Goal: Information Seeking & Learning: Compare options

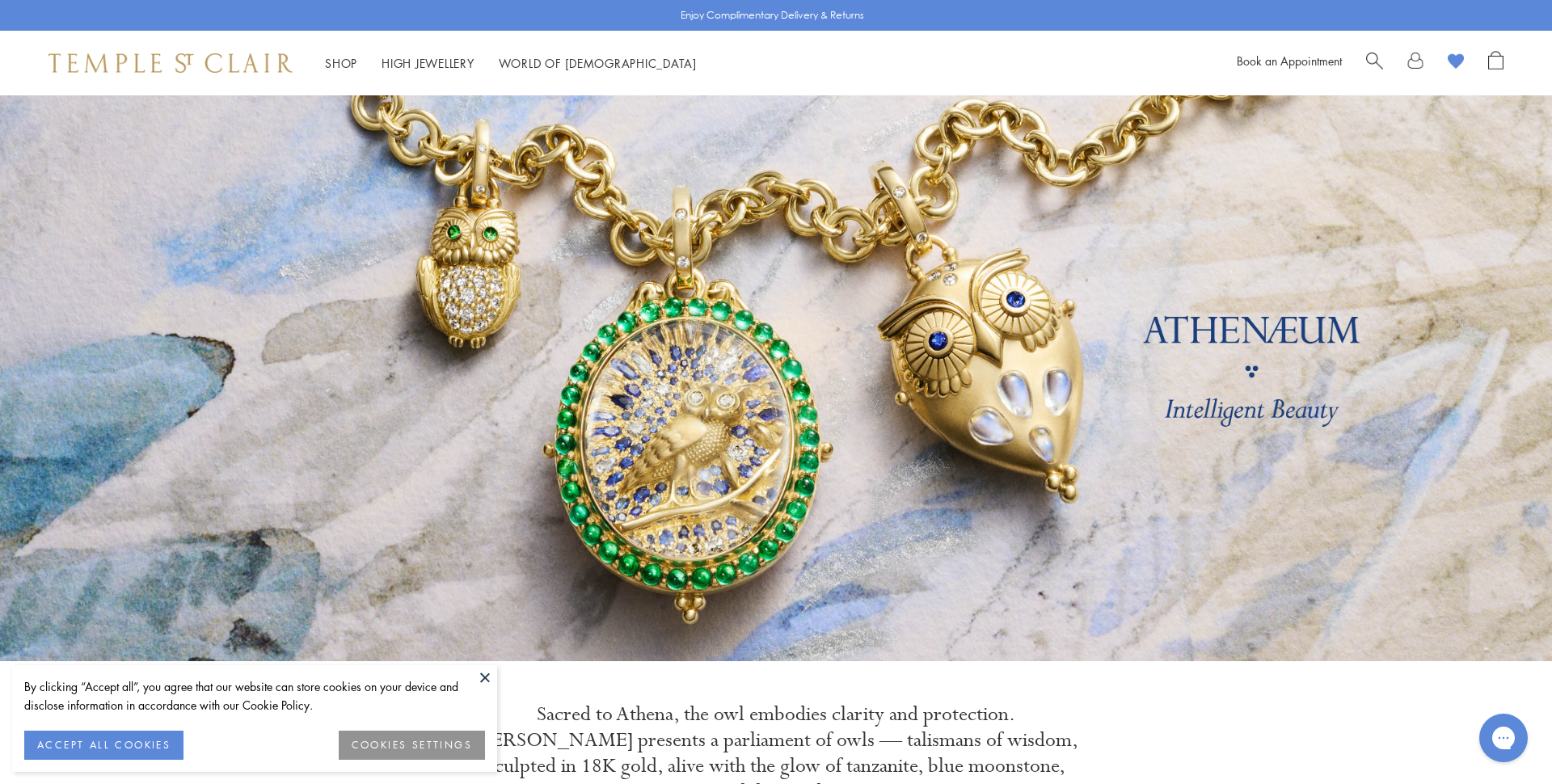
click at [1377, 59] on span "Search" at bounding box center [1375, 59] width 17 height 17
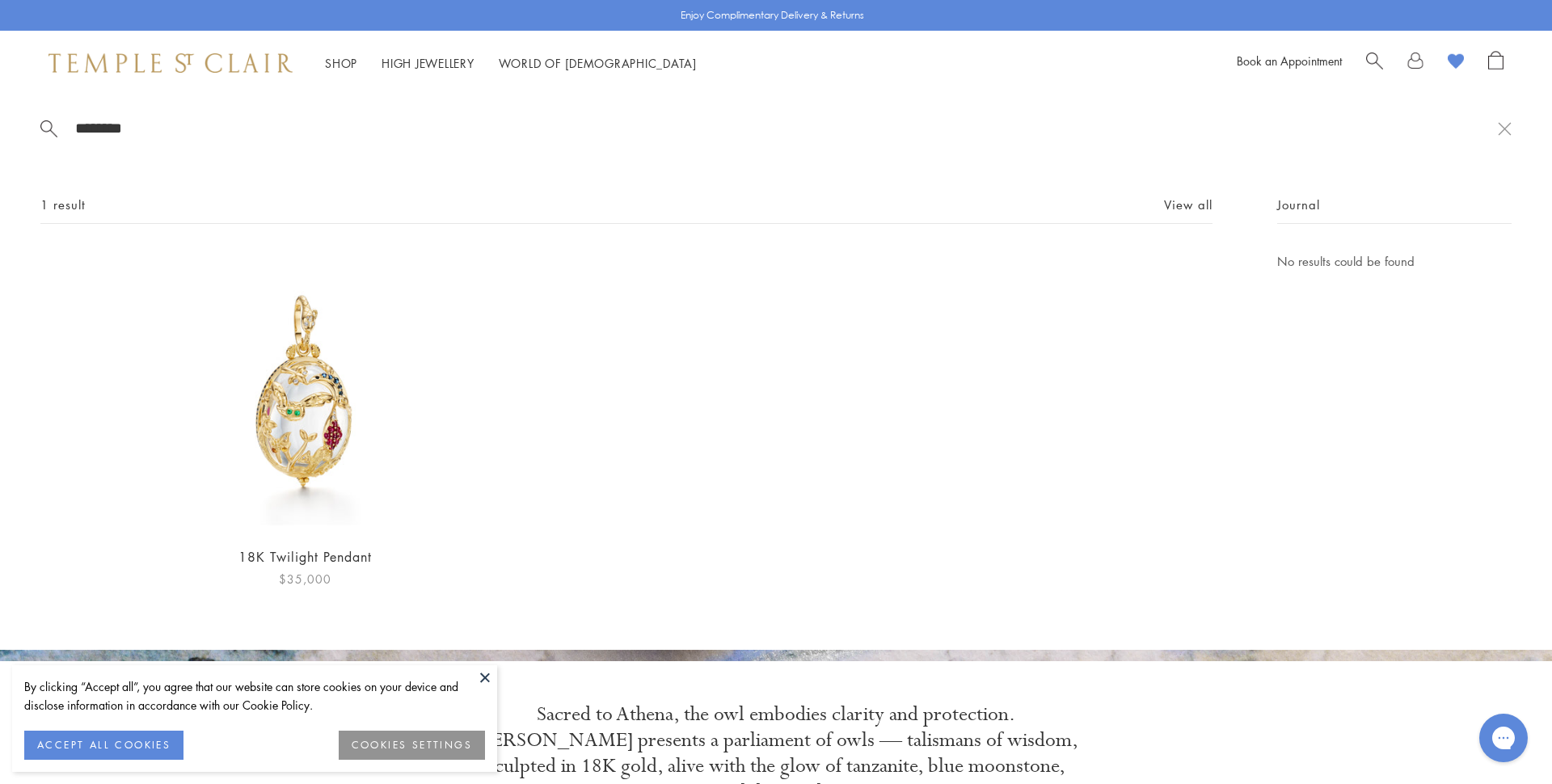
type input "********"
click at [263, 429] on img at bounding box center [304, 391] width 281 height 281
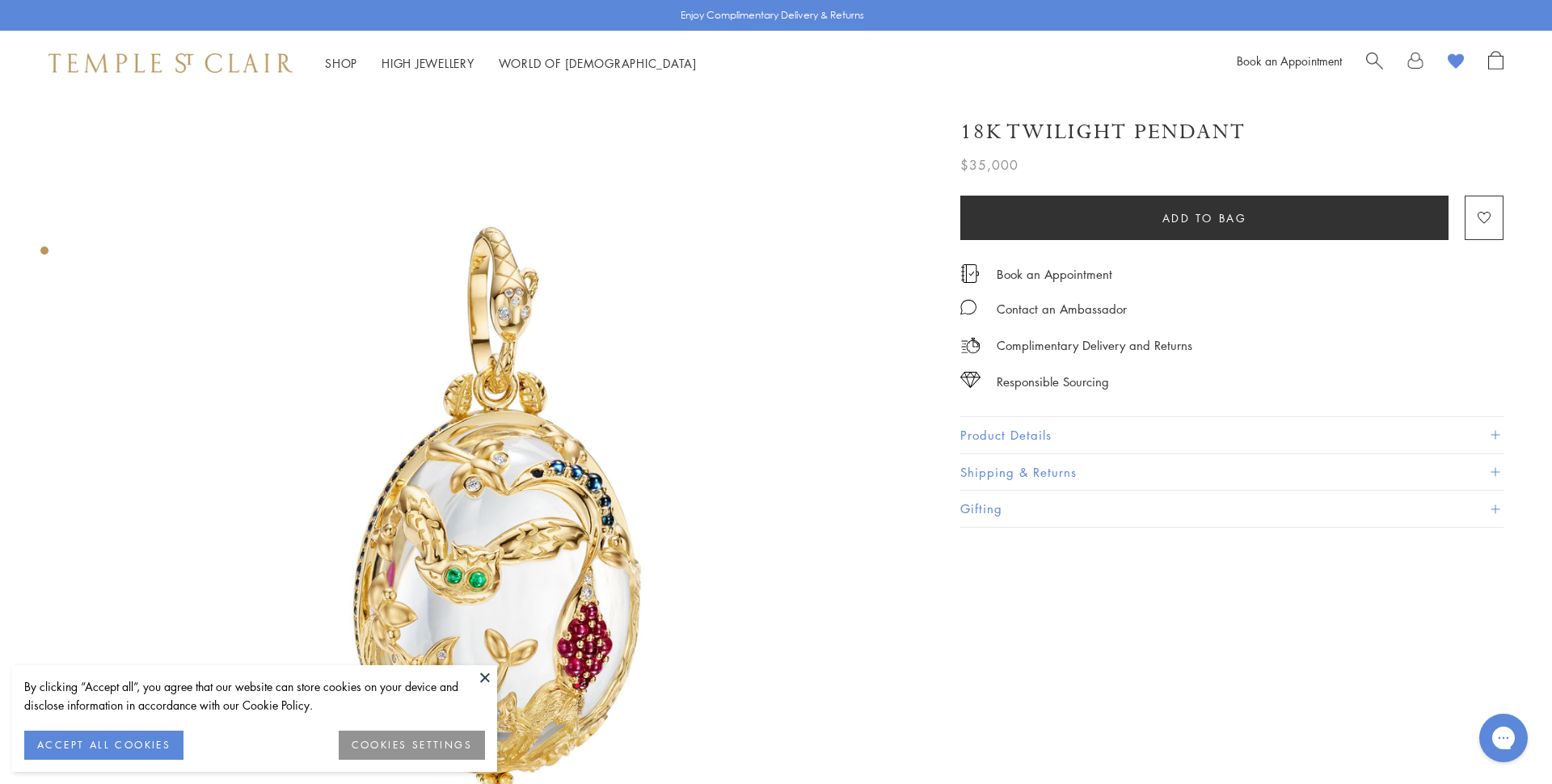
click at [826, 543] on img at bounding box center [501, 515] width 841 height 841
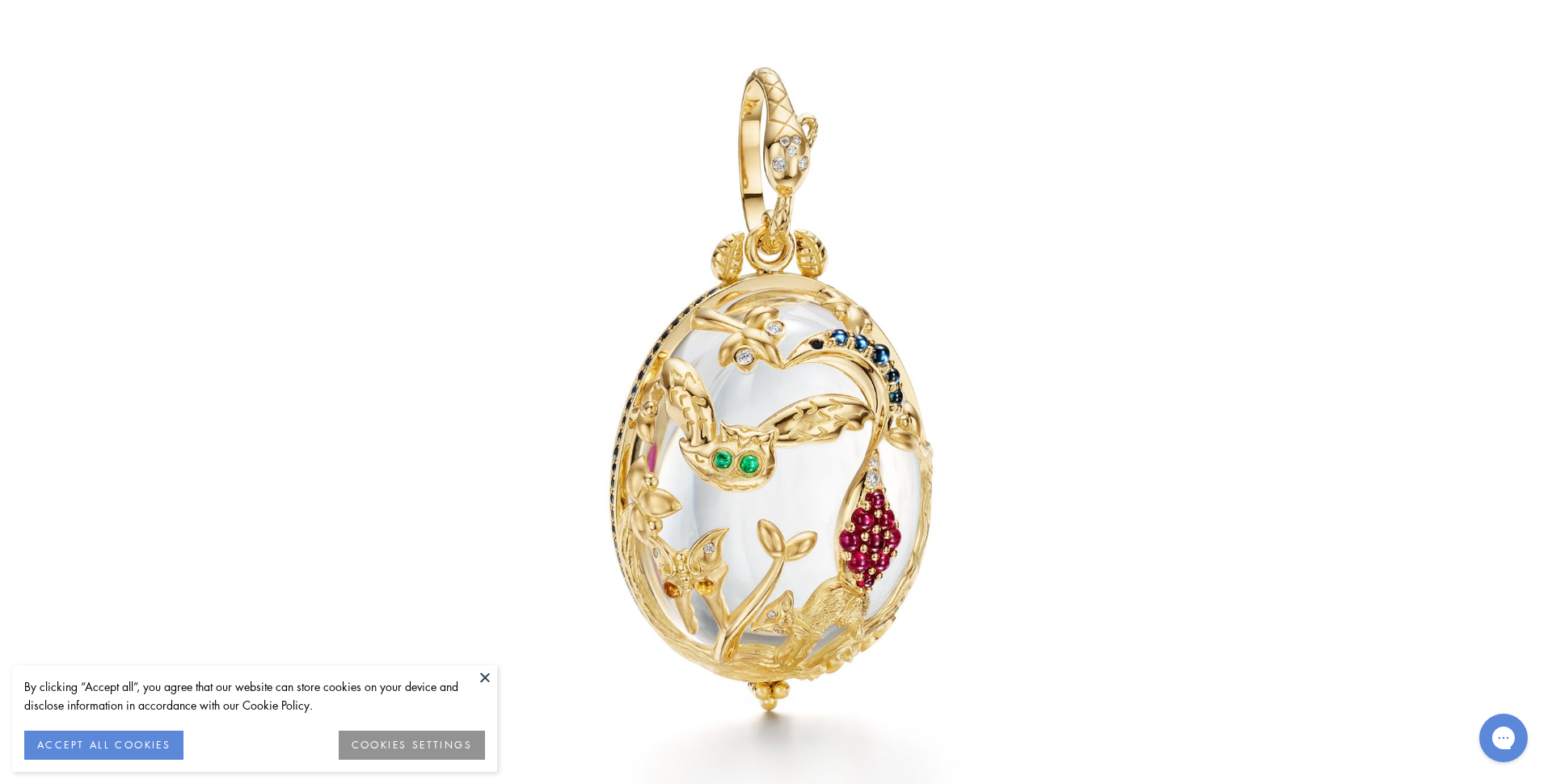
scroll to position [237, 0]
click at [1334, 697] on div at bounding box center [1239, 392] width 1873 height 946
click at [781, 723] on button at bounding box center [775, 721] width 45 height 45
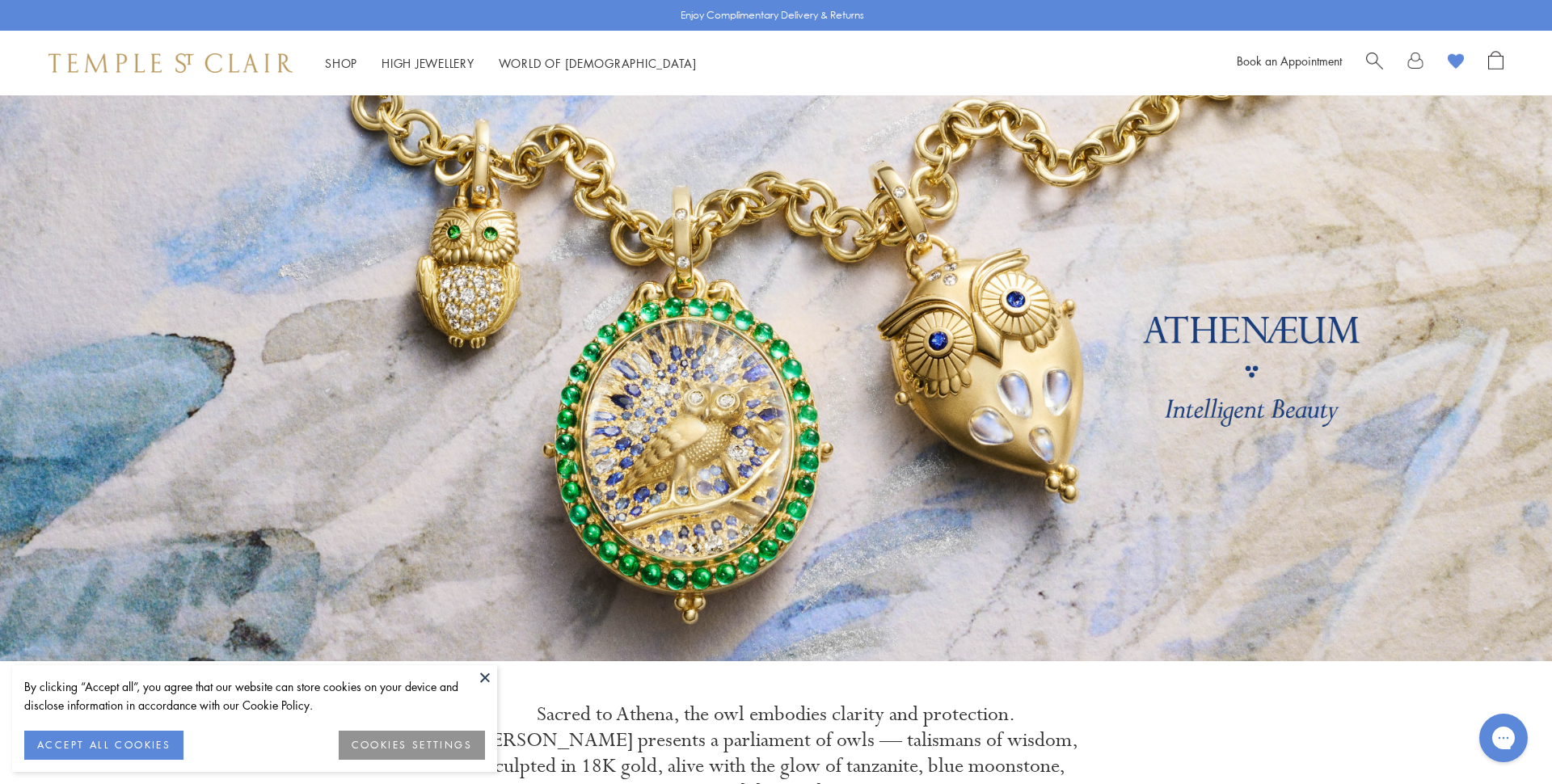
click at [1373, 69] on link "Search" at bounding box center [1375, 63] width 17 height 25
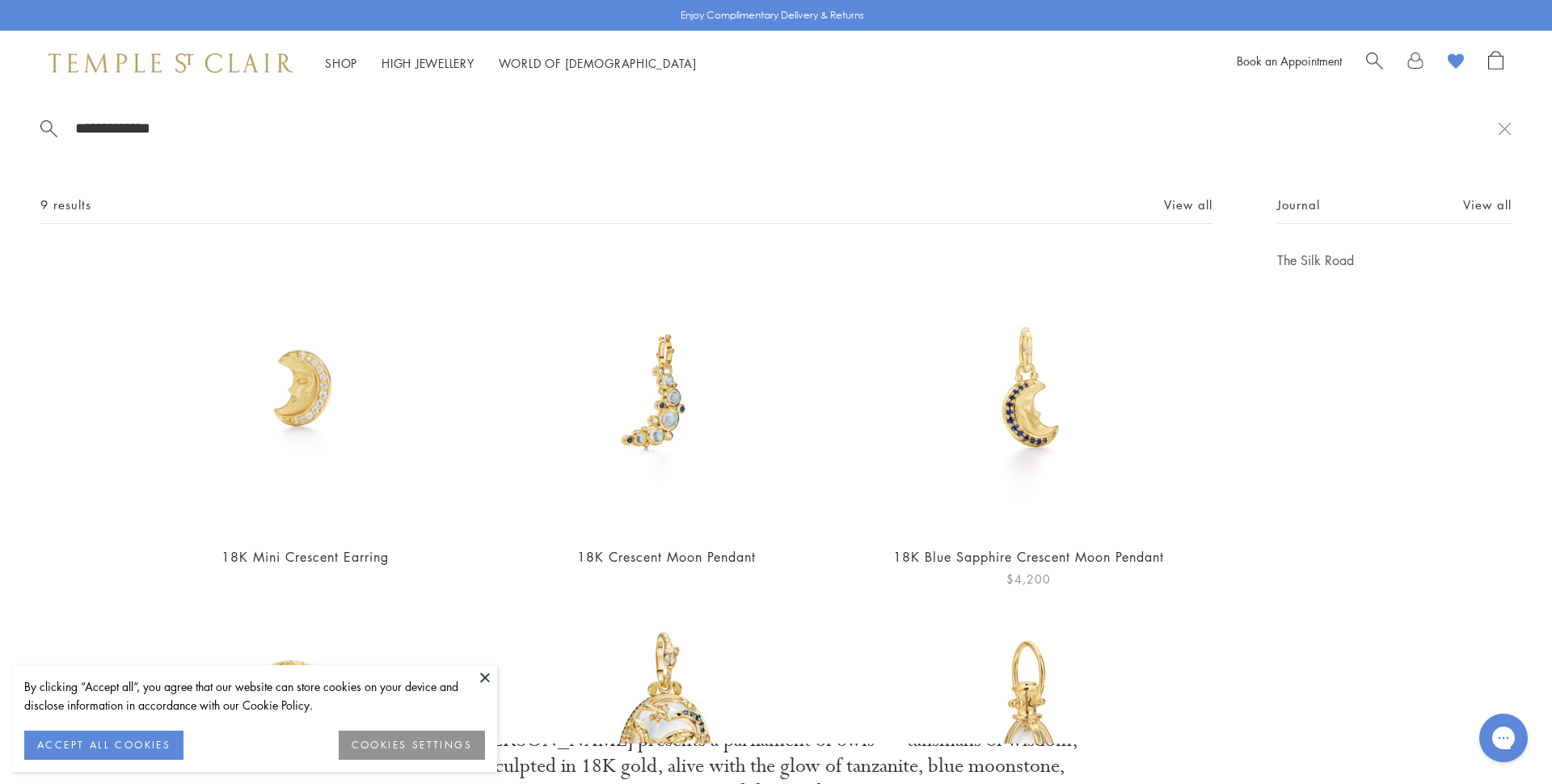
type input "**********"
click at [1049, 415] on img at bounding box center [1028, 391] width 281 height 281
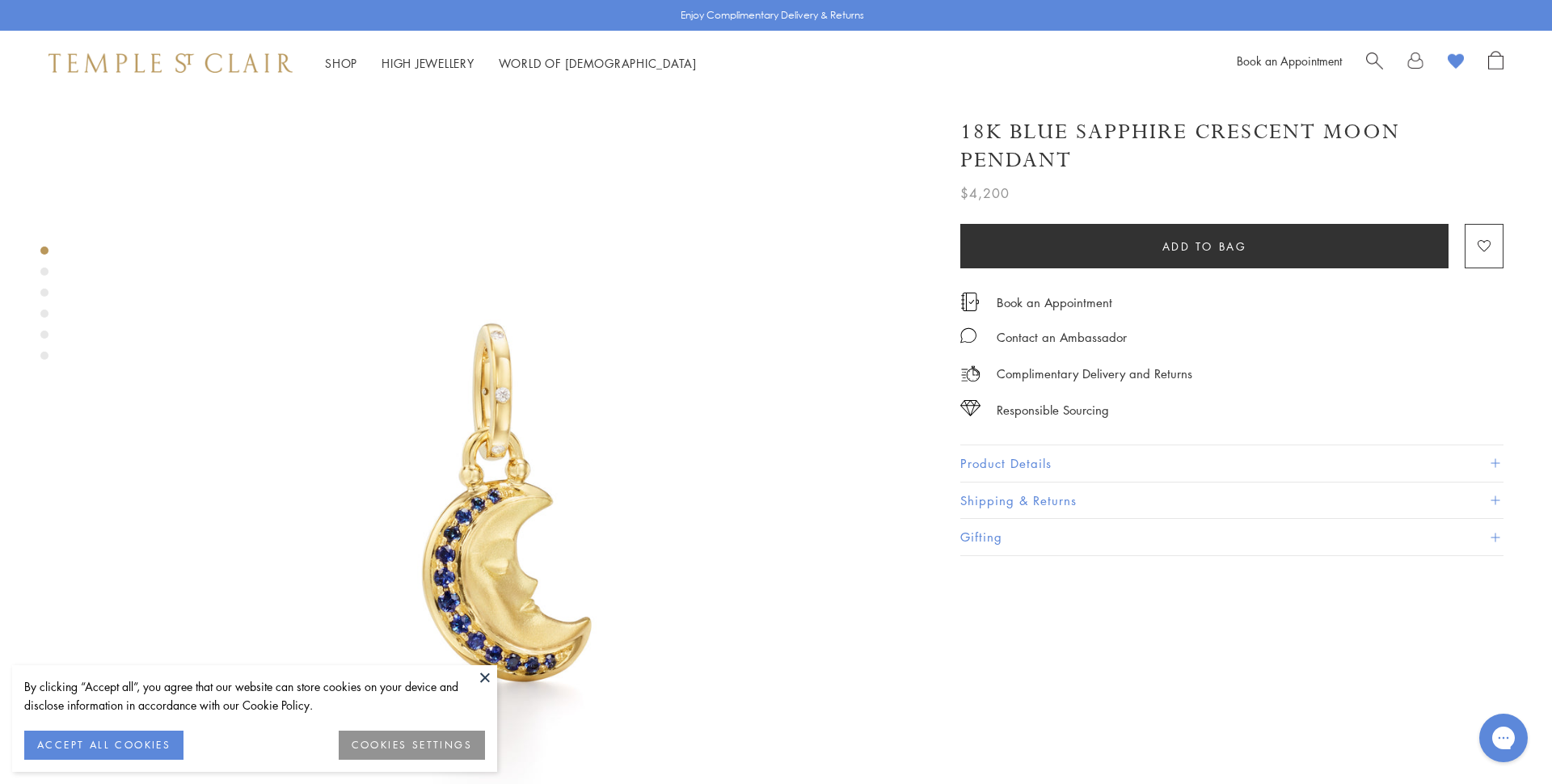
click at [1357, 59] on div "Book an Appointment" at bounding box center [1370, 63] width 267 height 25
click at [1361, 59] on div "Book an Appointment" at bounding box center [1370, 63] width 267 height 25
click at [1369, 59] on span "Search" at bounding box center [1375, 59] width 17 height 17
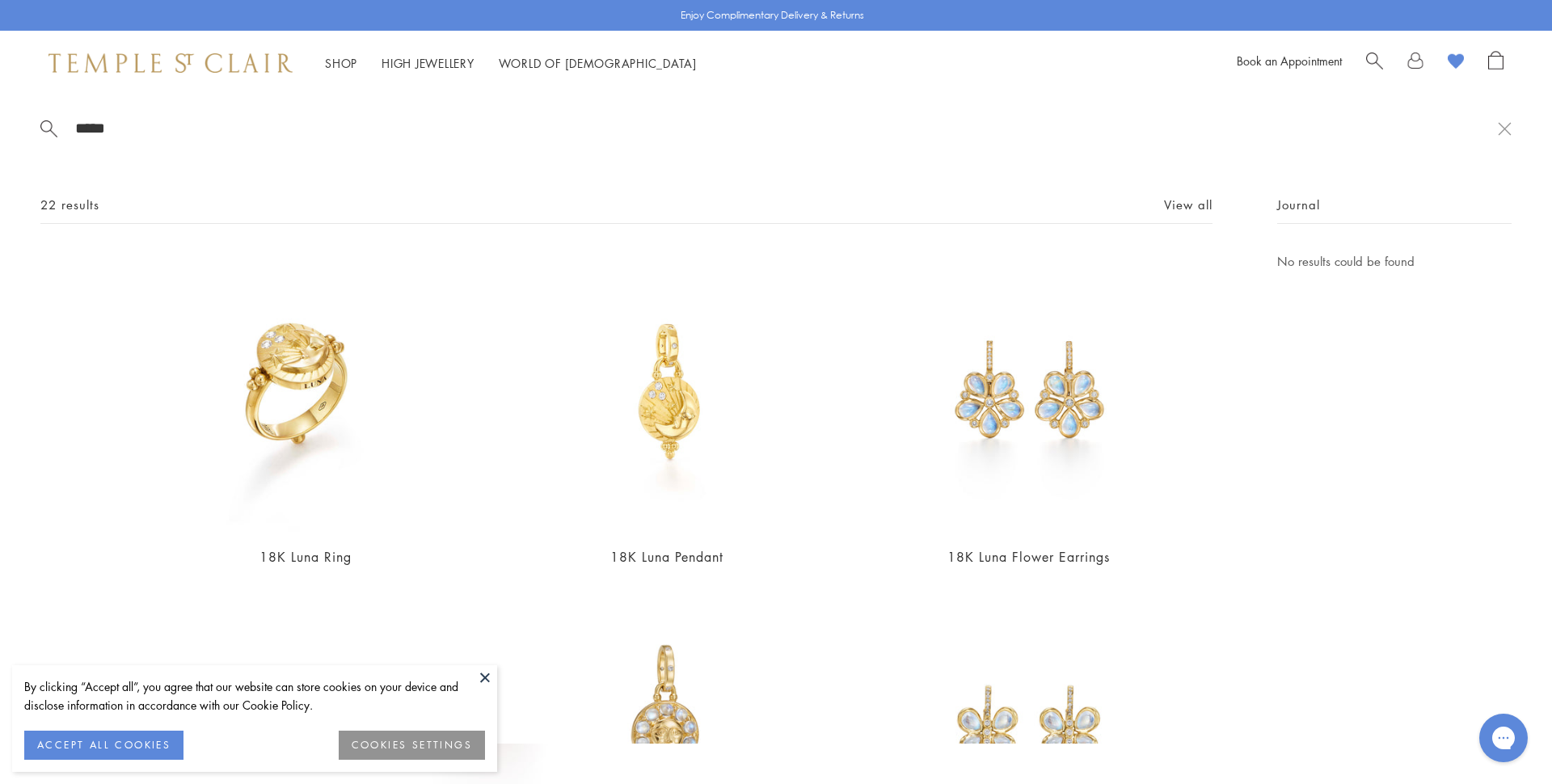
click at [146, 121] on input "****" at bounding box center [785, 128] width 1425 height 18
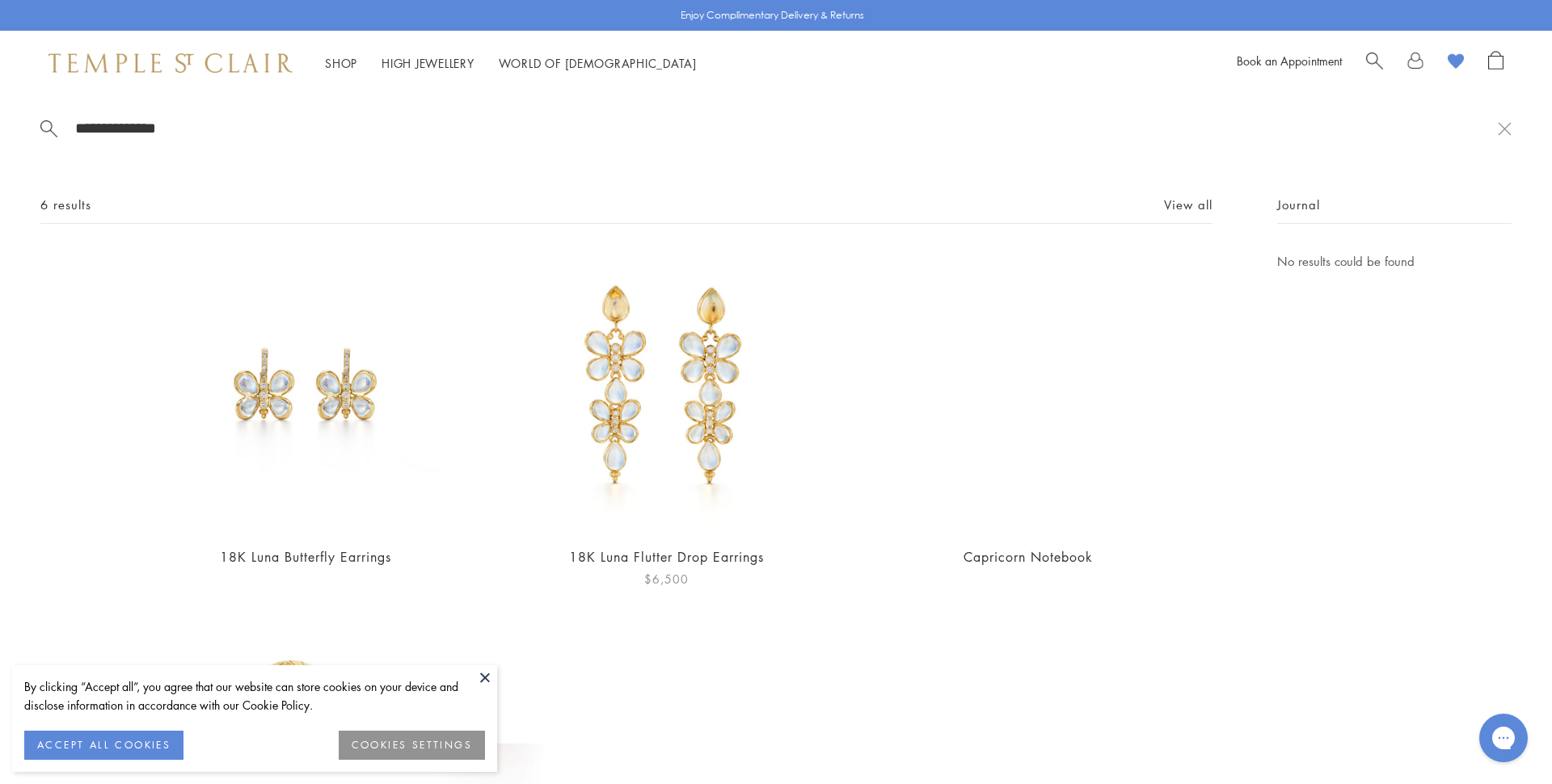
scroll to position [244, 0]
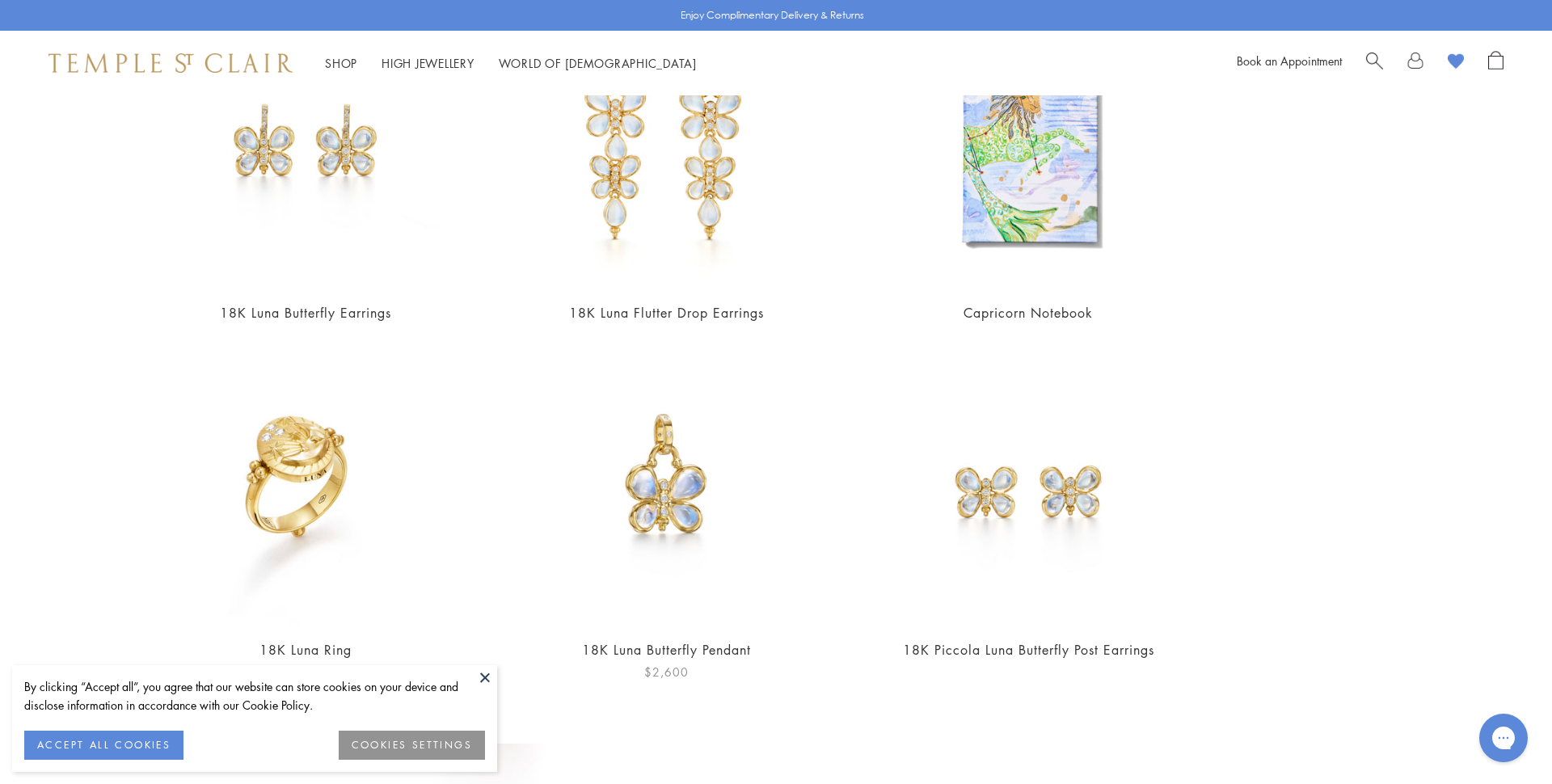
type input "**********"
click at [666, 466] on img at bounding box center [666, 484] width 281 height 281
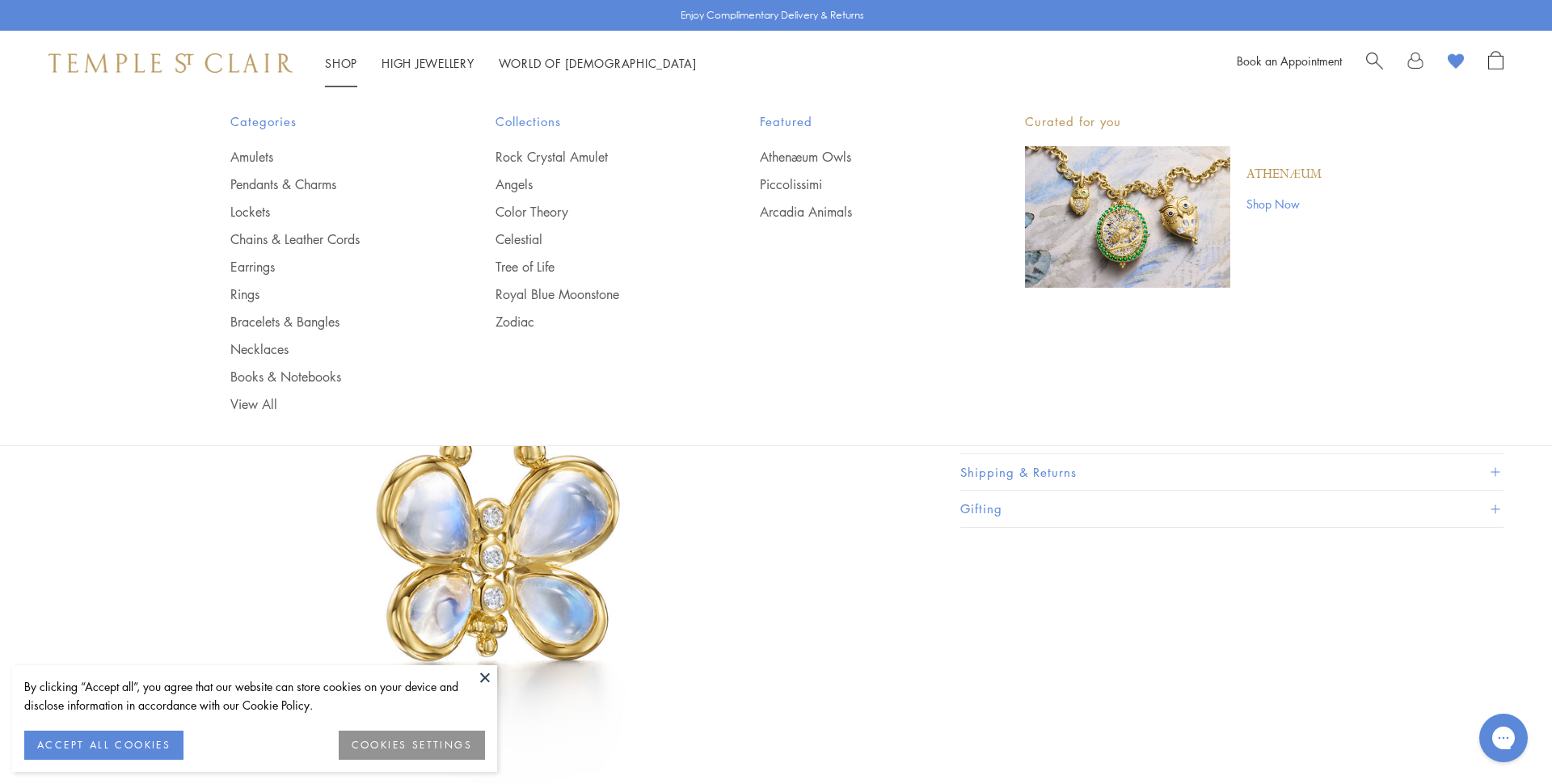
click at [1377, 59] on span "Search" at bounding box center [1375, 59] width 17 height 17
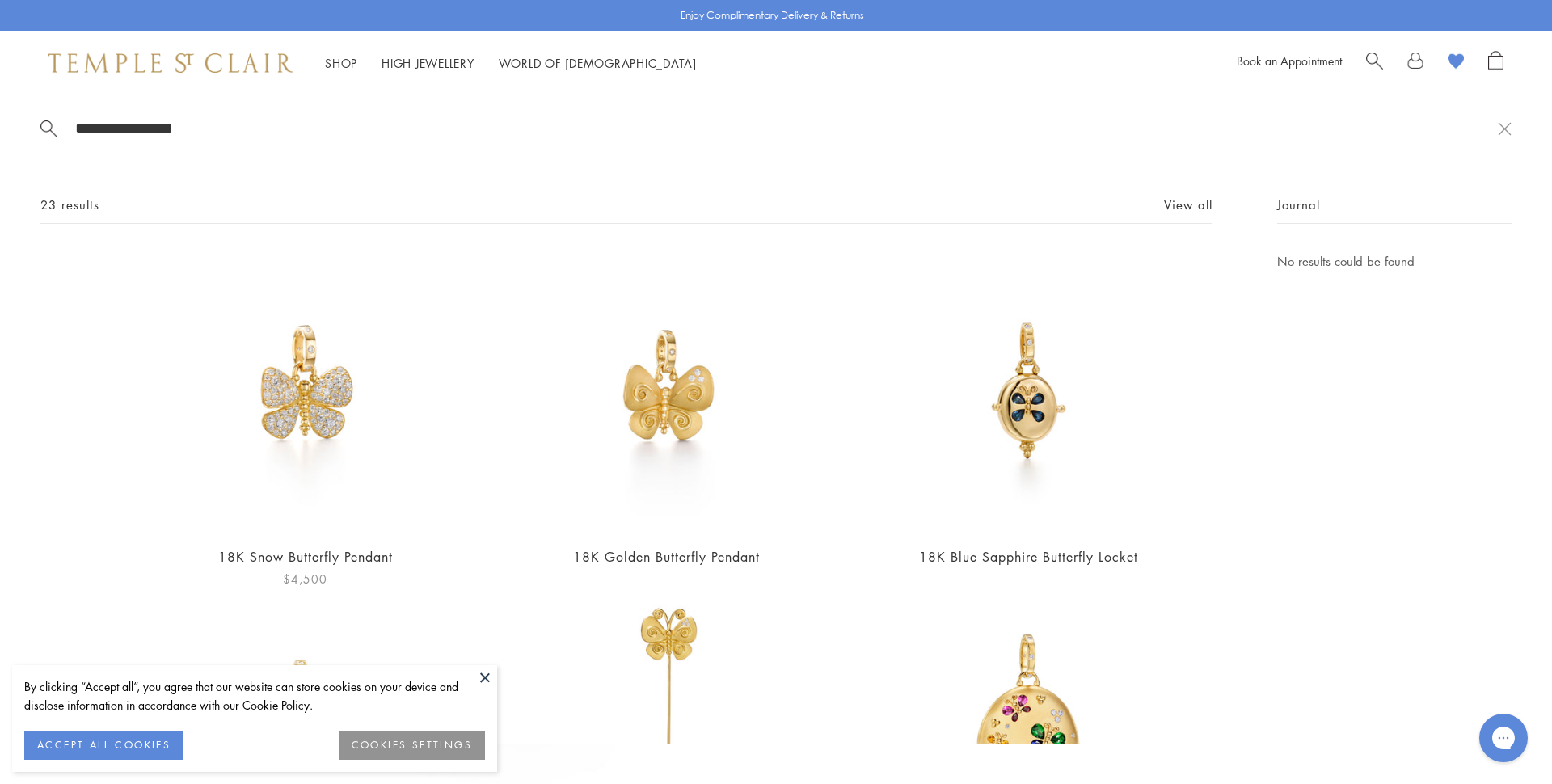
type input "**********"
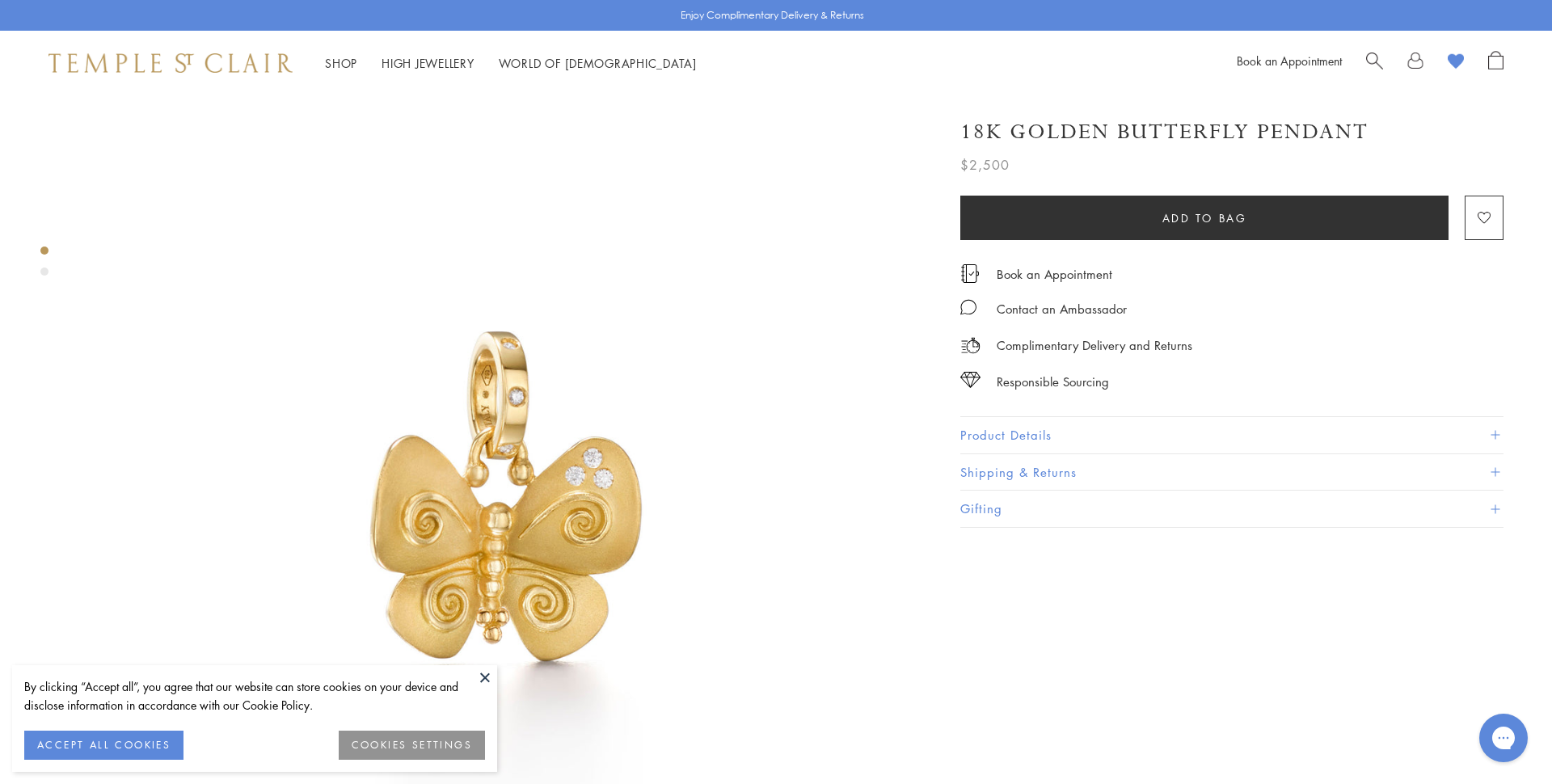
scroll to position [68, 0]
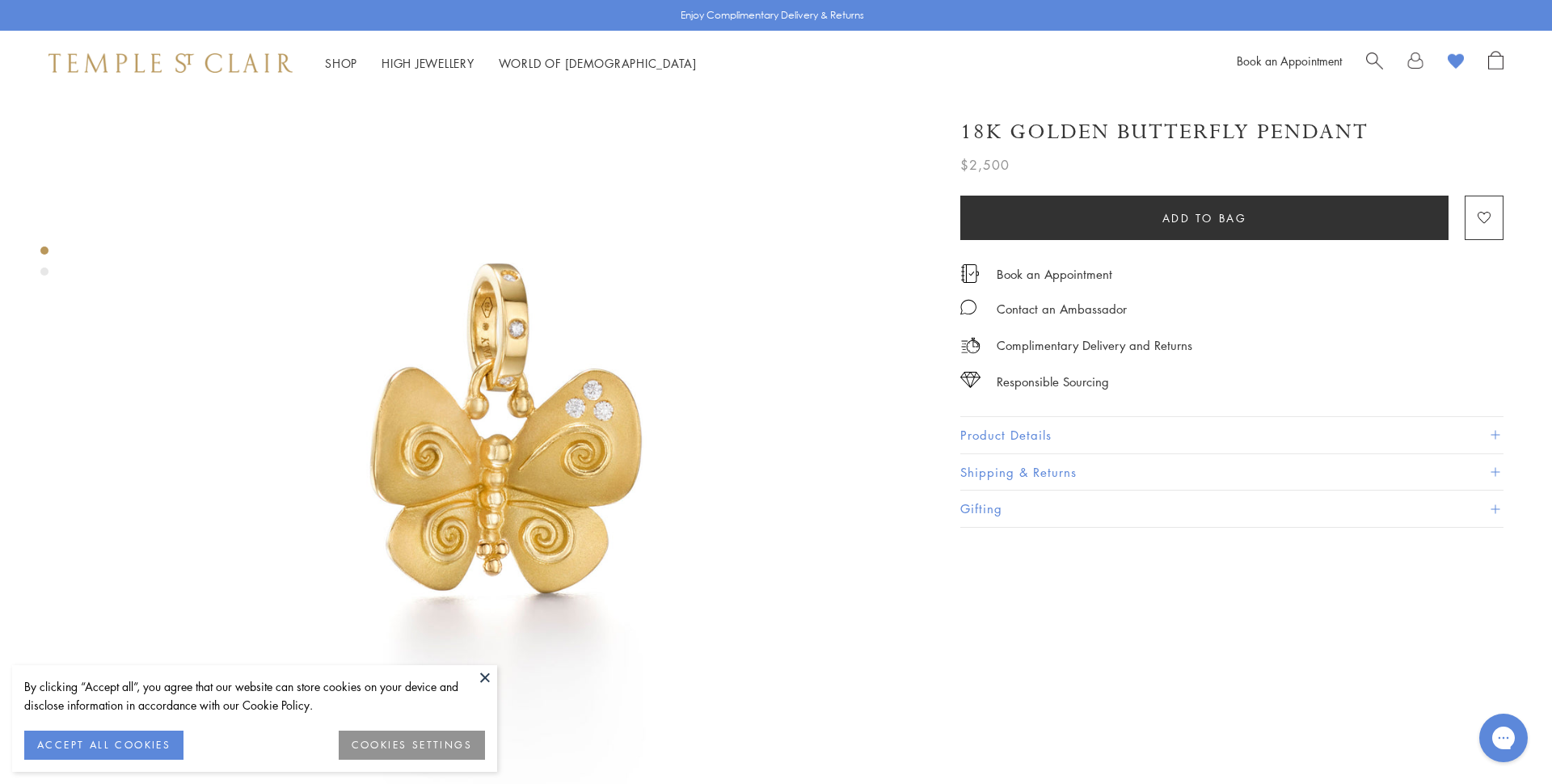
click at [1372, 60] on span "Search" at bounding box center [1375, 59] width 17 height 17
type input "*"
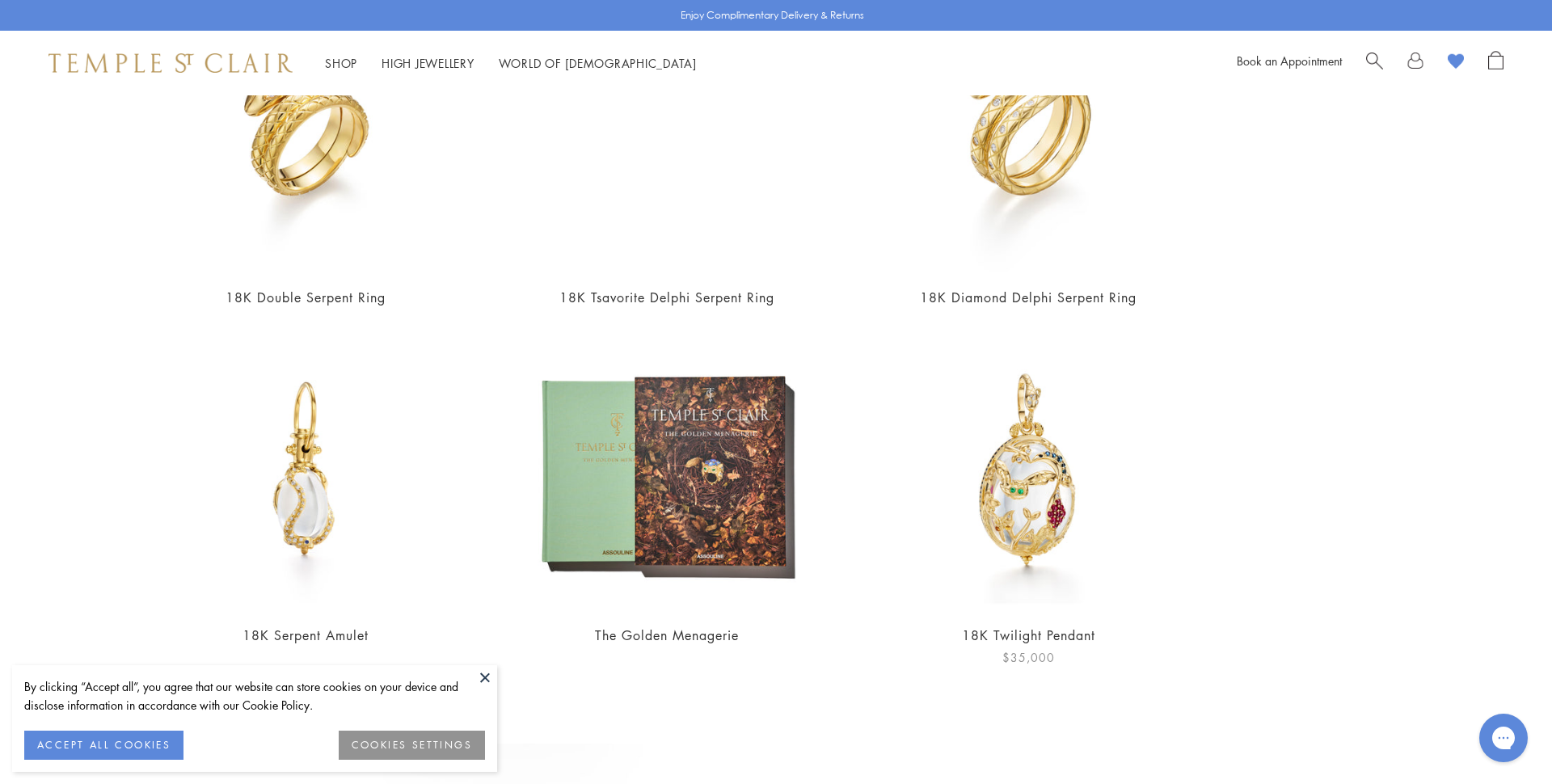
scroll to position [585, 0]
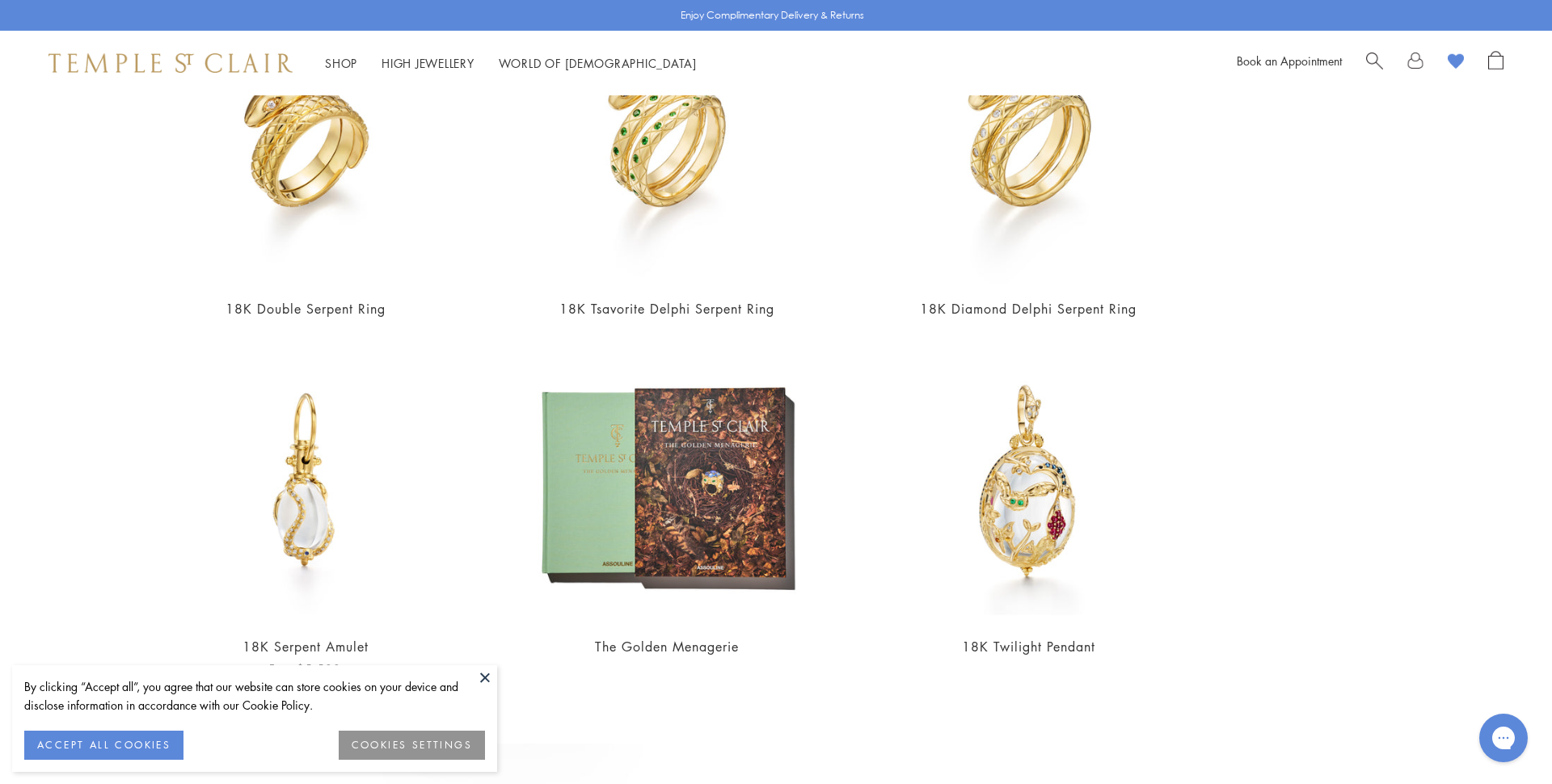
type input "*******"
click at [290, 480] on img at bounding box center [304, 481] width 281 height 281
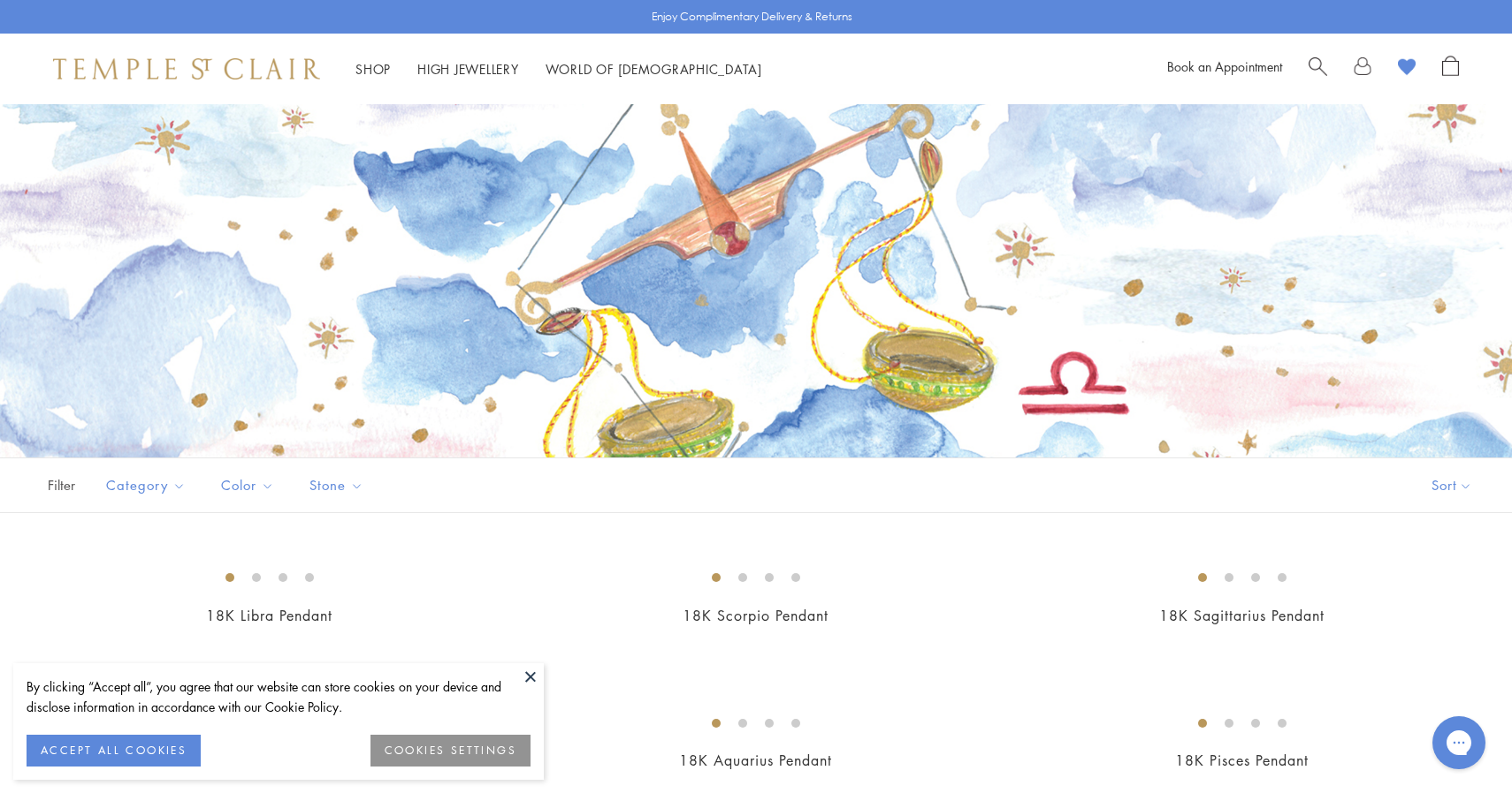
click at [1321, 58] on span "Search" at bounding box center [1317, 65] width 19 height 19
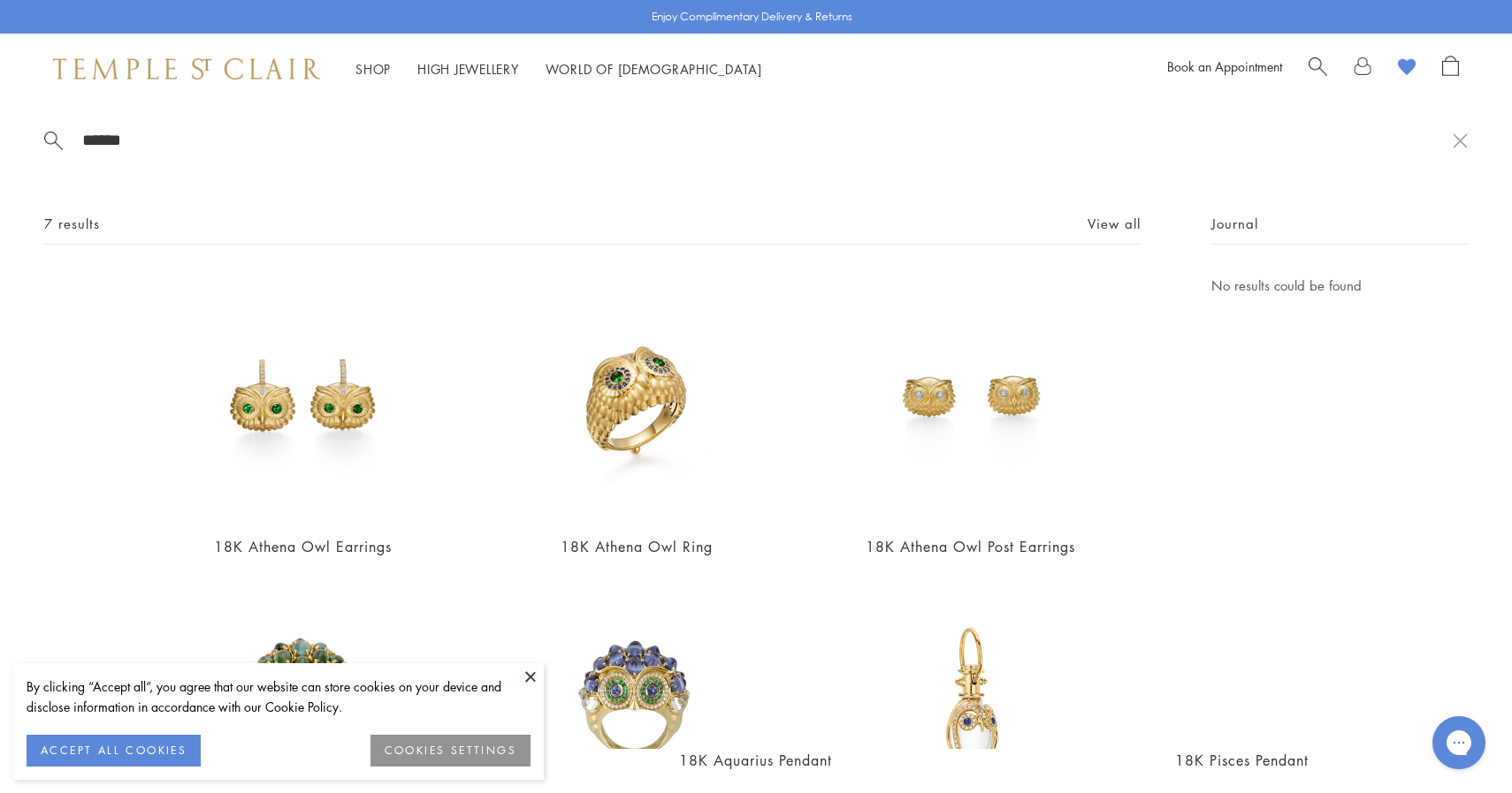
type input "******"
click at [1468, 132] on div "****** 7 results View all 18K Athena Owl Earrings $6,900 18K Athena Owl Ring $1…" at bounding box center [756, 426] width 1512 height 645
click at [1456, 144] on button at bounding box center [1459, 140] width 15 height 17
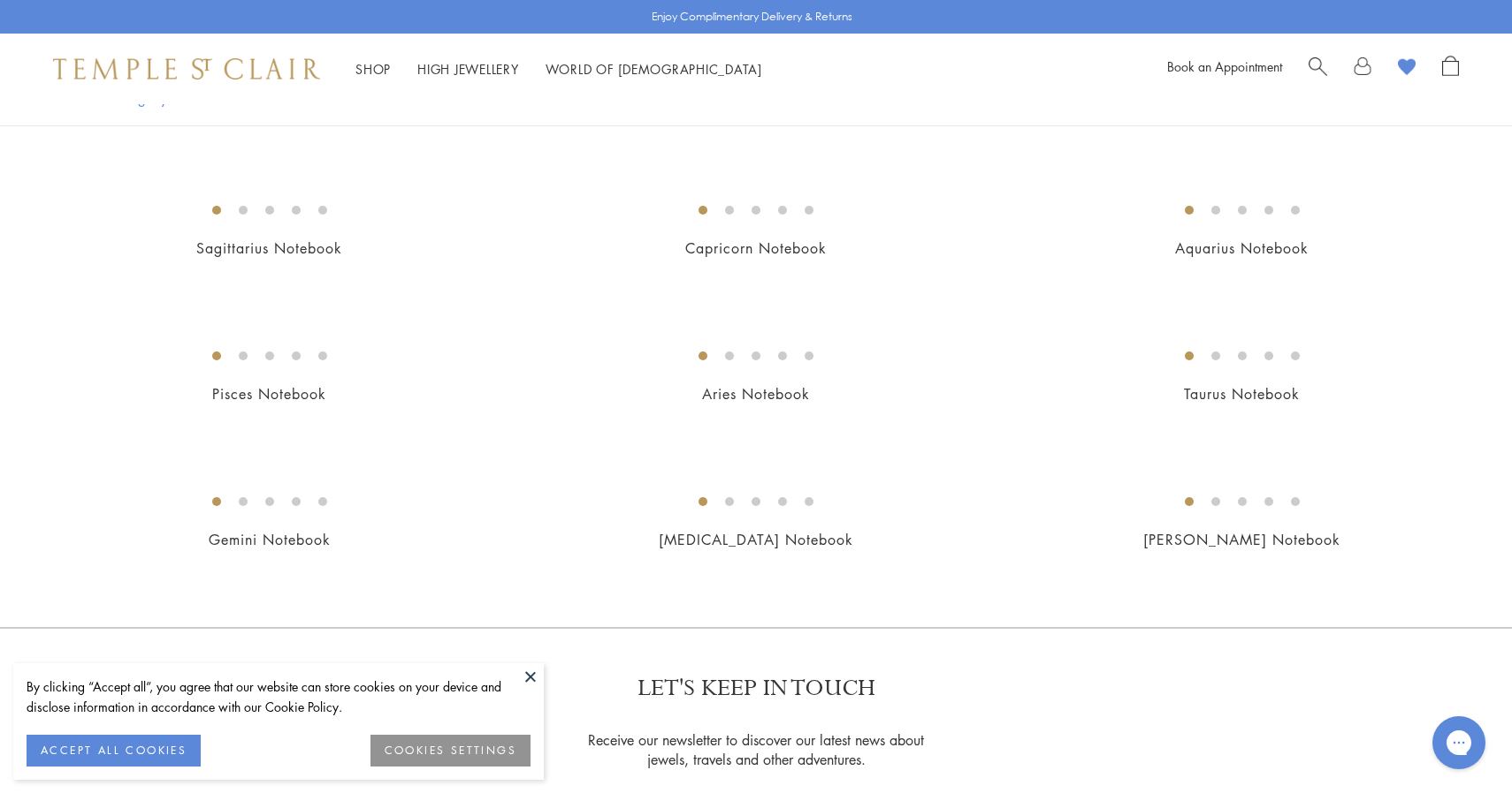
scroll to position [1113, 0]
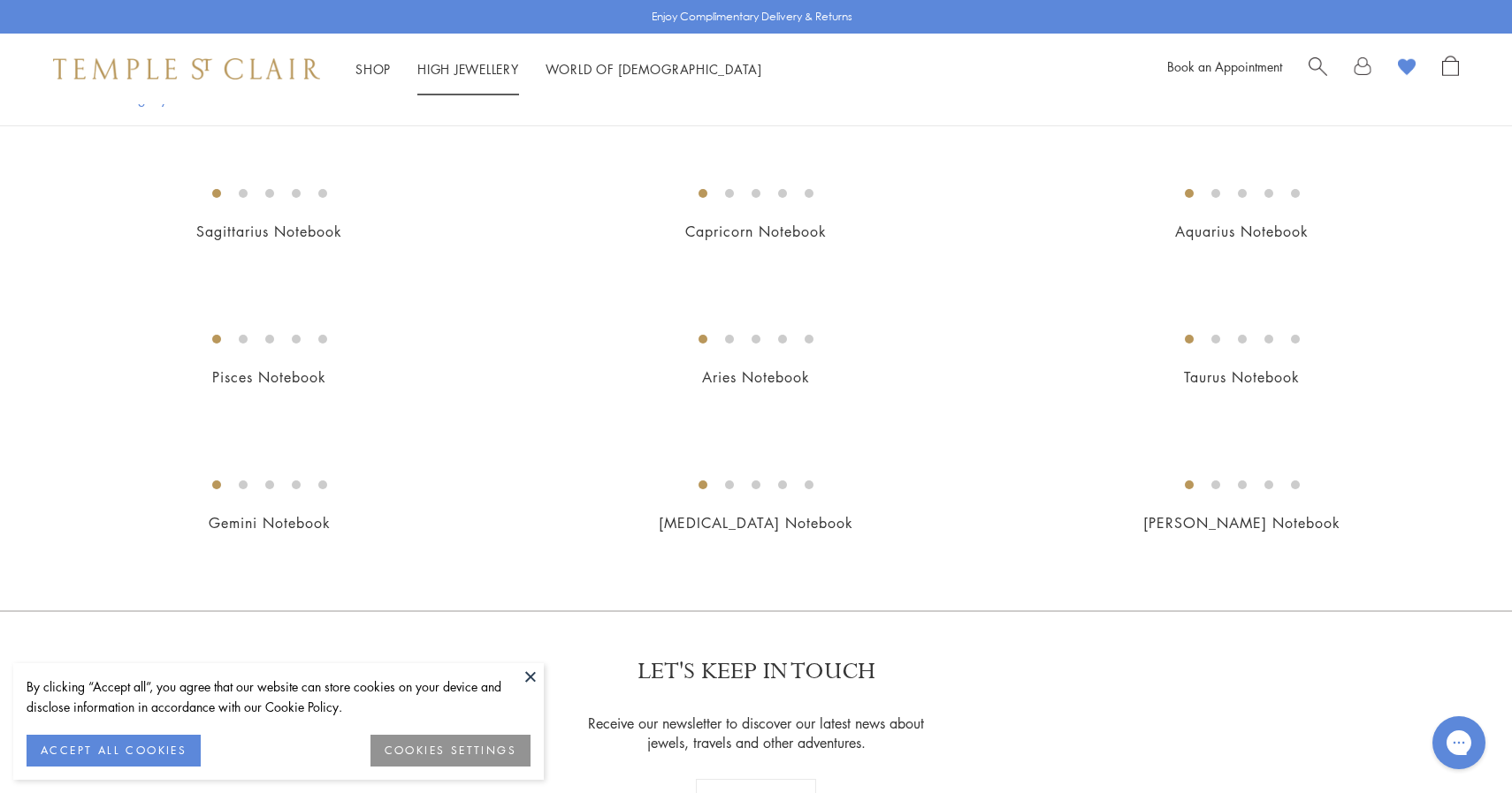
click at [500, 102] on div "Shop Shop Categories Amulets Pendants & Charms Lockets Chains & Leather Cords E…" at bounding box center [756, 69] width 1512 height 71
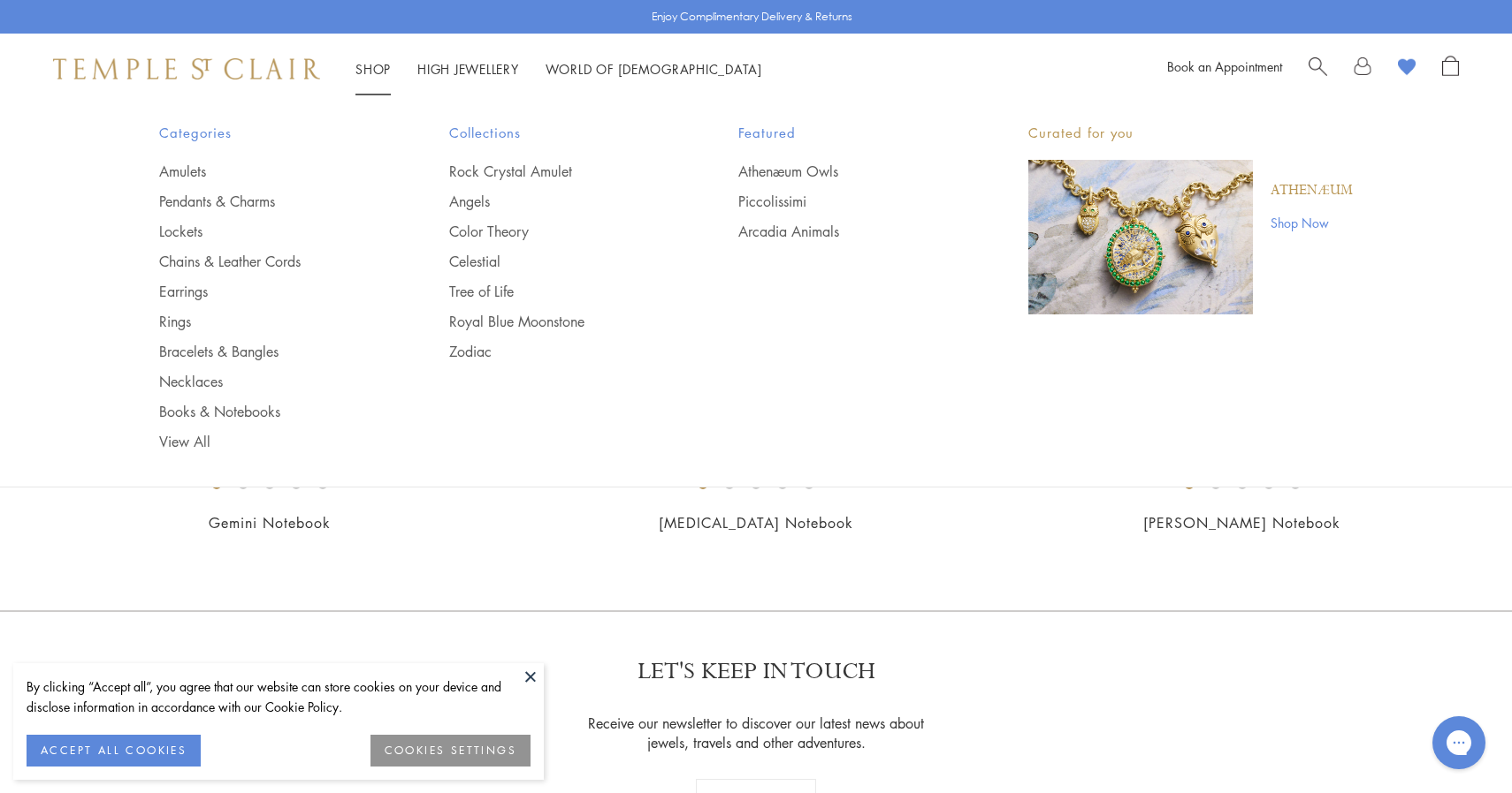
click at [376, 71] on link "Shop Shop" at bounding box center [373, 69] width 35 height 18
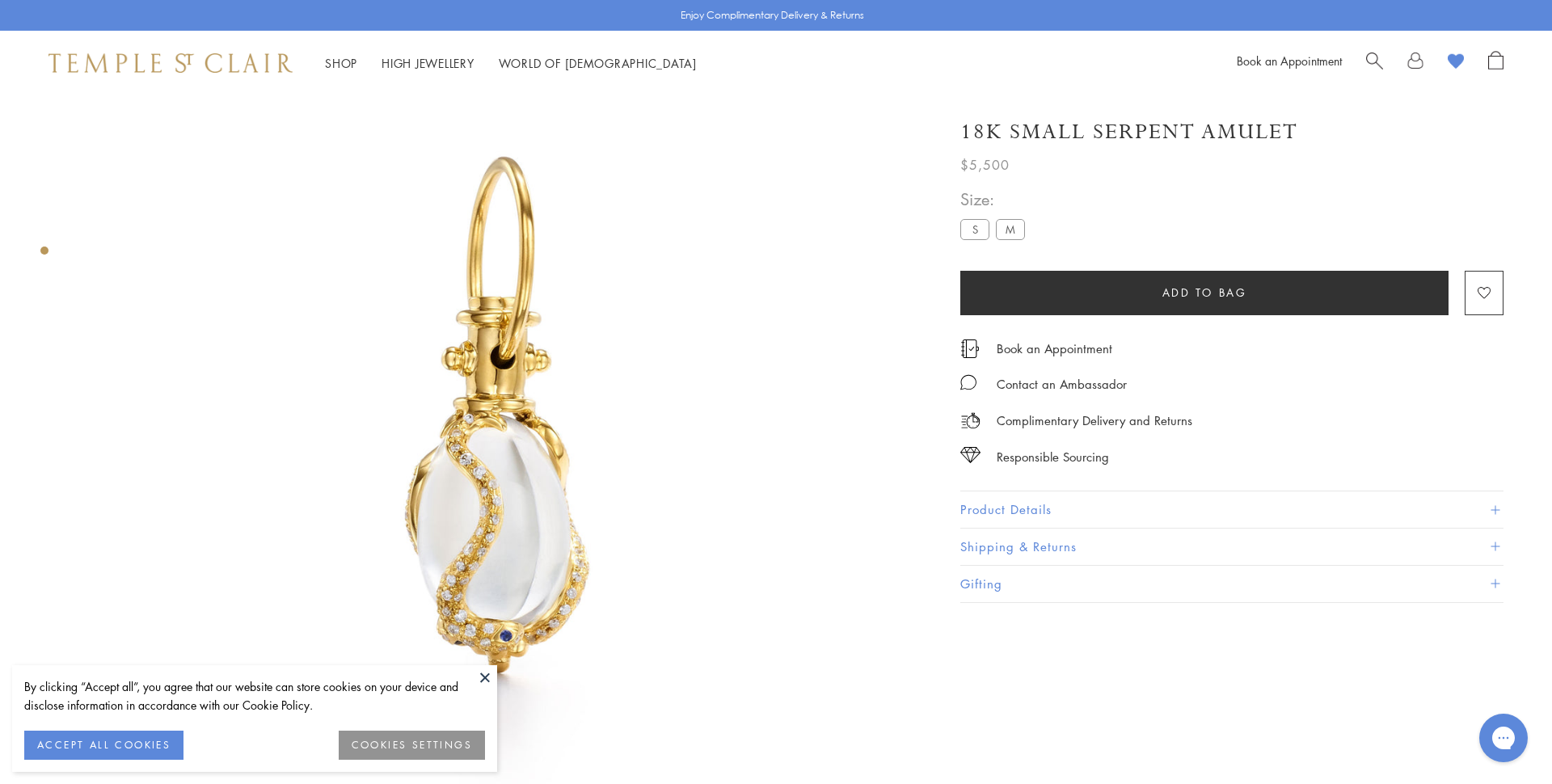
click at [1502, 199] on div "**********" at bounding box center [1232, 222] width 543 height 73
click at [1005, 231] on label "M" at bounding box center [1011, 229] width 29 height 20
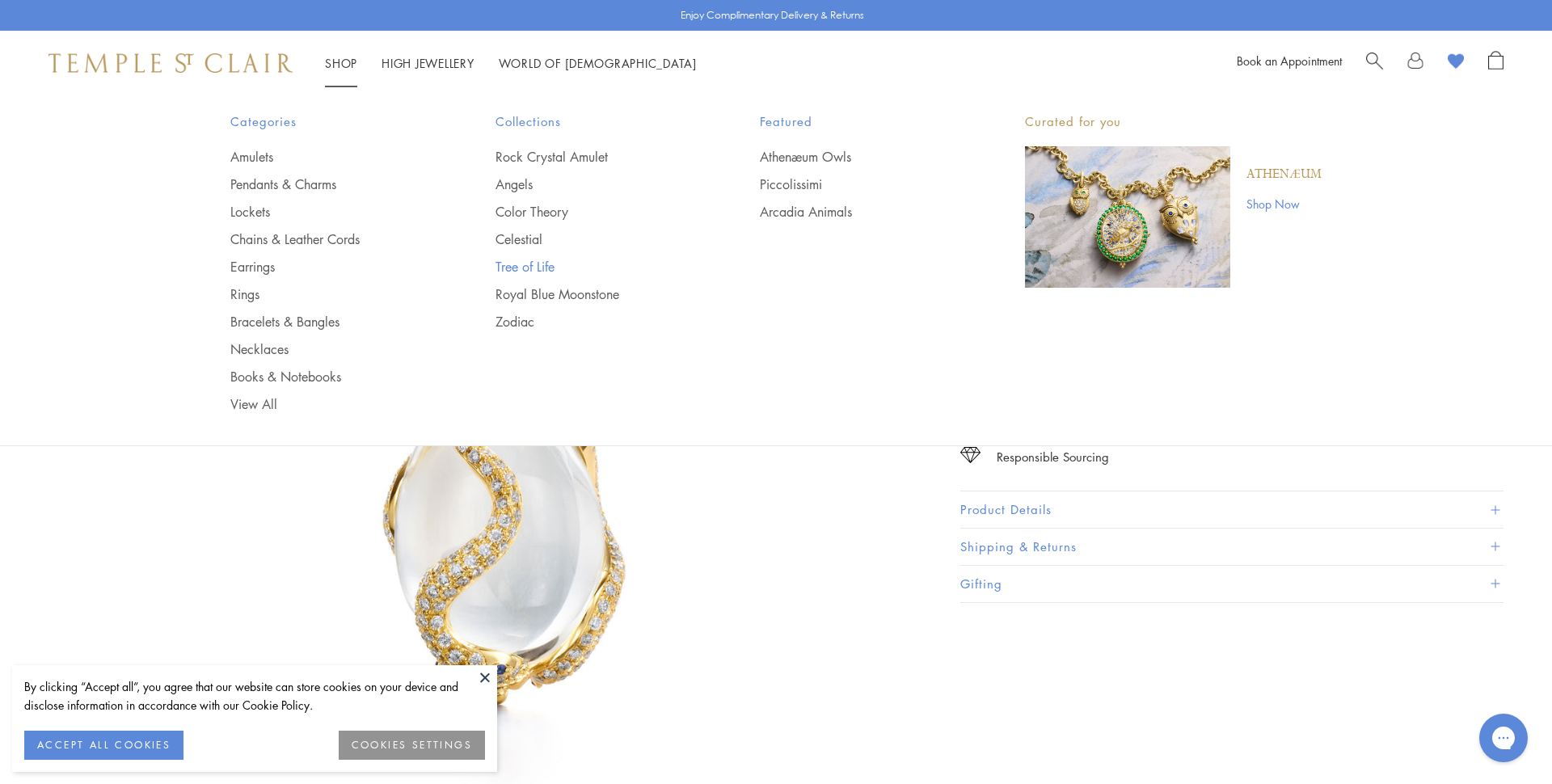
click at [525, 264] on link "Tree of Life" at bounding box center [595, 266] width 200 height 17
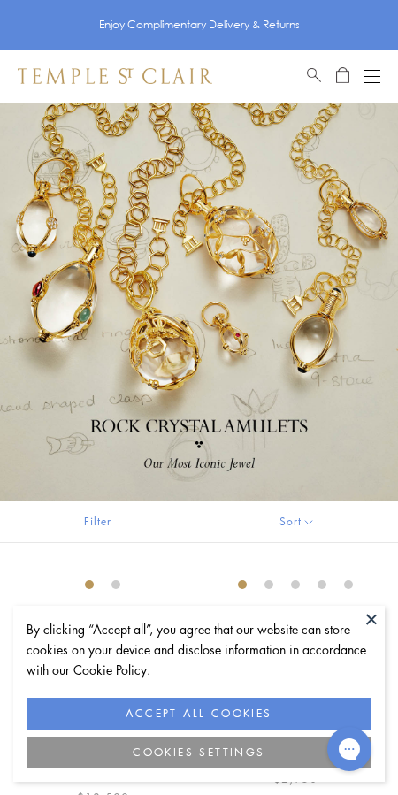
click at [370, 76] on div "Open navigation" at bounding box center [372, 76] width 16 height 1
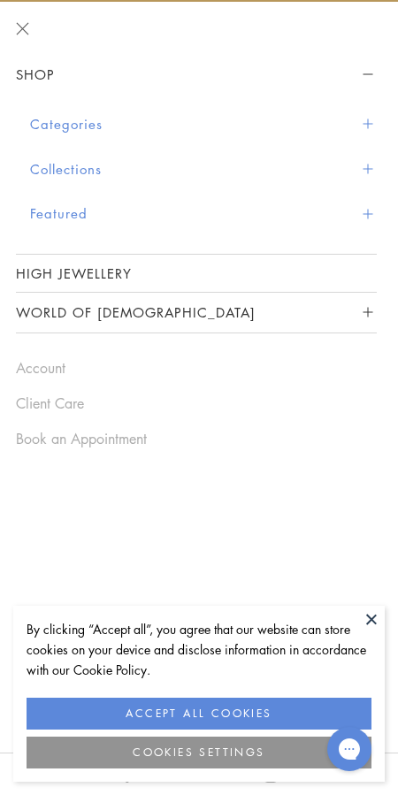
click at [368, 169] on span "Sidebar navigation" at bounding box center [368, 169] width 10 height 10
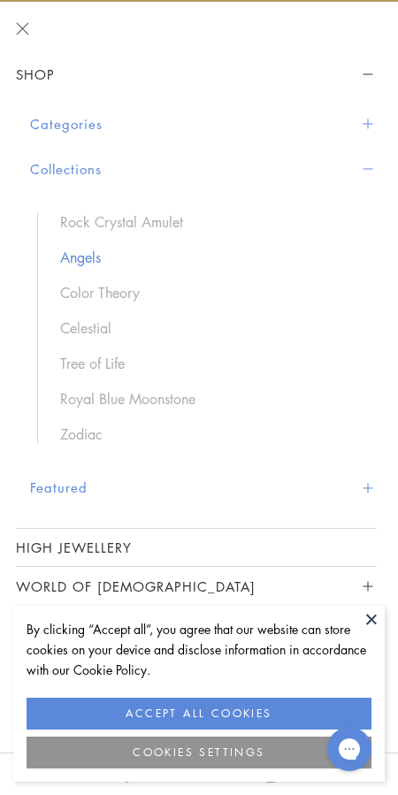
click at [87, 256] on link "Angels" at bounding box center [209, 257] width 299 height 19
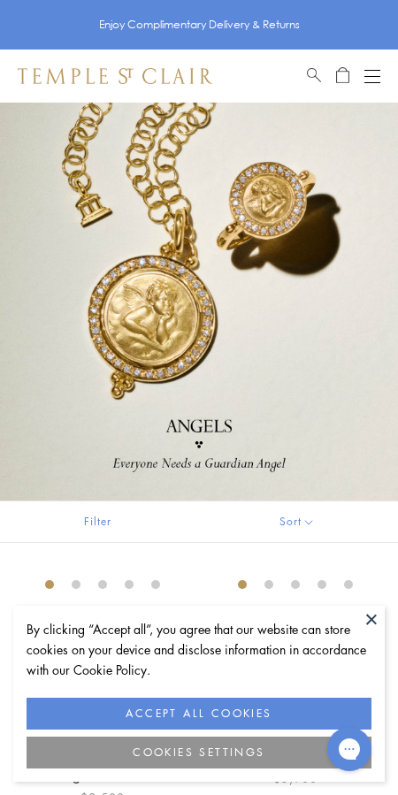
click at [373, 76] on div "Open navigation" at bounding box center [372, 76] width 16 height 1
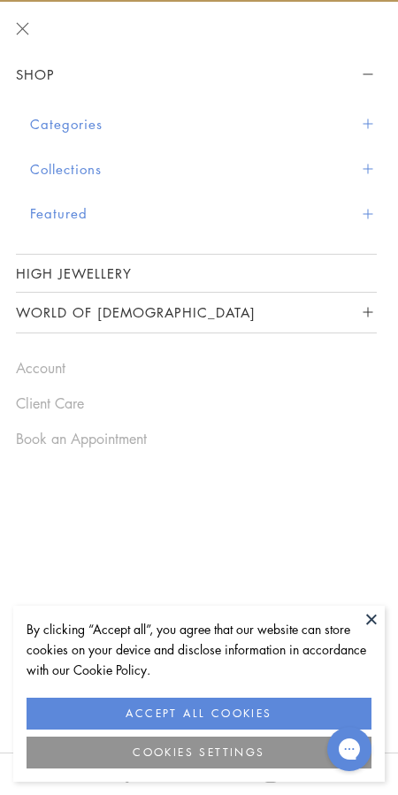
click at [363, 160] on button "Collections" at bounding box center [203, 169] width 347 height 45
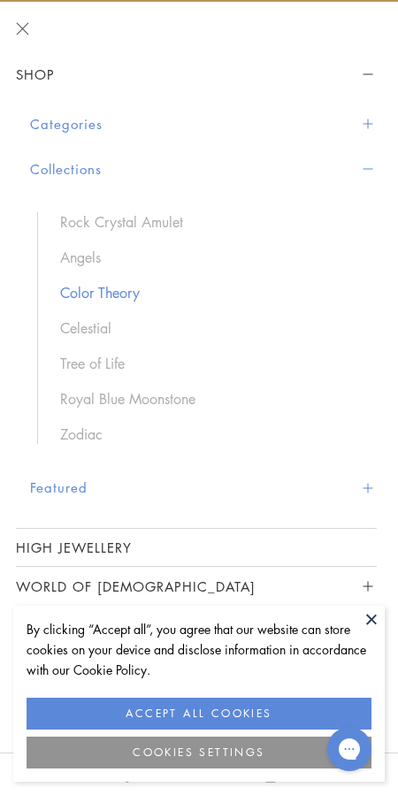
click at [97, 293] on link "Color Theory" at bounding box center [209, 292] width 299 height 19
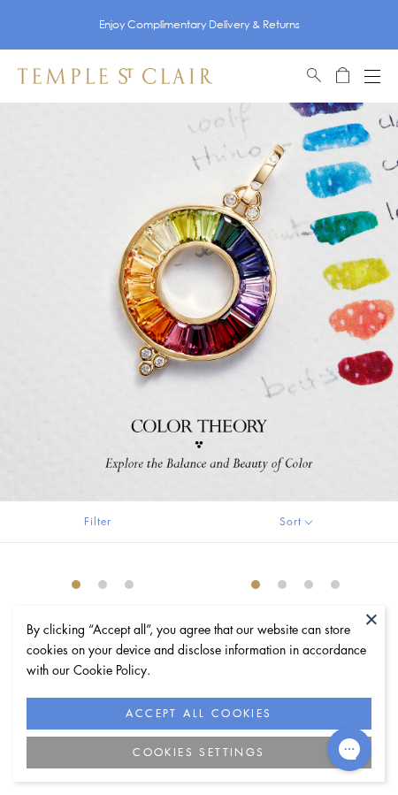
click at [372, 80] on button "Open navigation" at bounding box center [372, 75] width 16 height 21
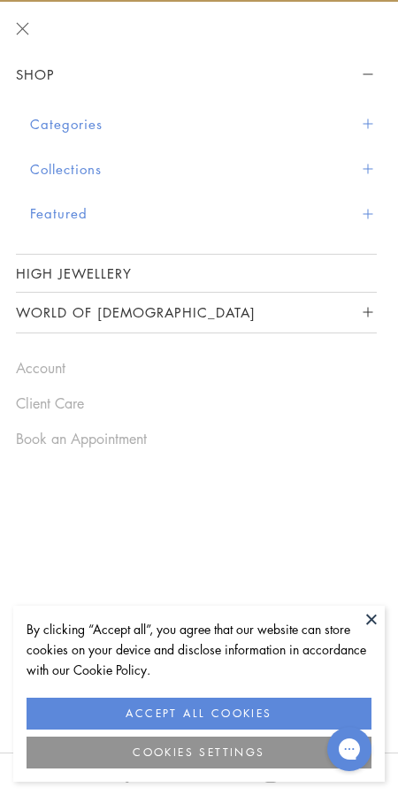
click at [360, 167] on button "Collections" at bounding box center [203, 169] width 347 height 45
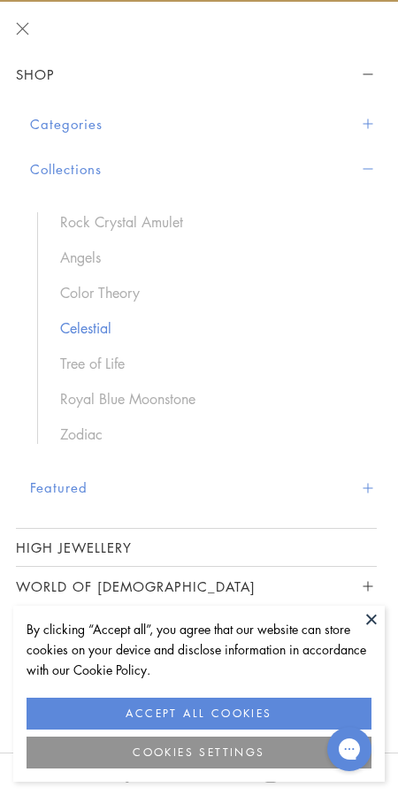
click at [94, 329] on link "Celestial" at bounding box center [209, 327] width 299 height 19
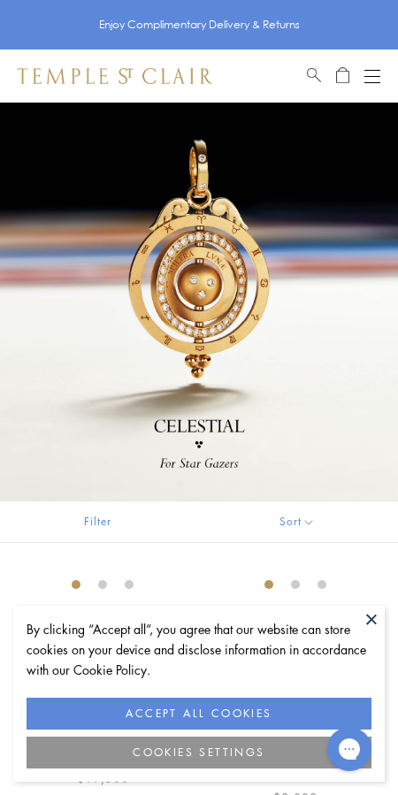
click at [373, 76] on div "Open navigation" at bounding box center [372, 76] width 16 height 1
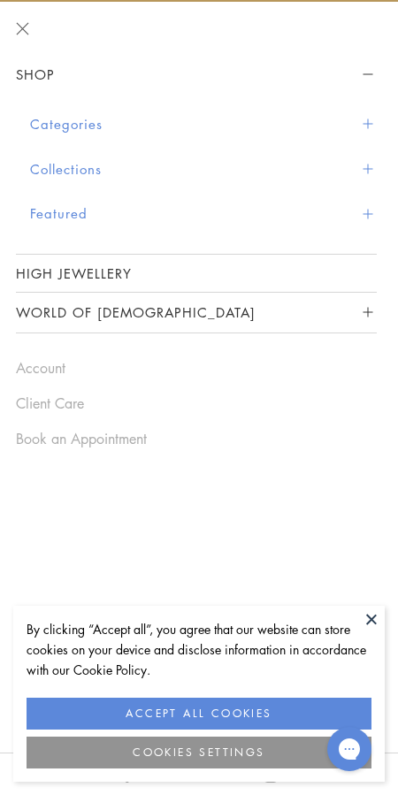
click at [364, 162] on button "Collections" at bounding box center [203, 169] width 347 height 45
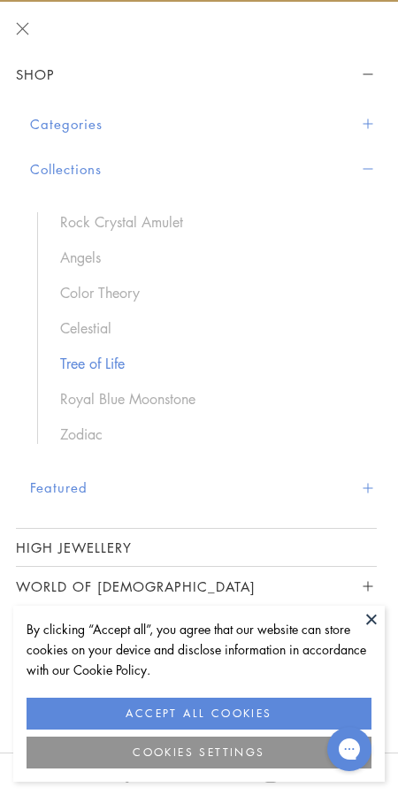
click at [118, 368] on link "Tree of Life" at bounding box center [209, 363] width 299 height 19
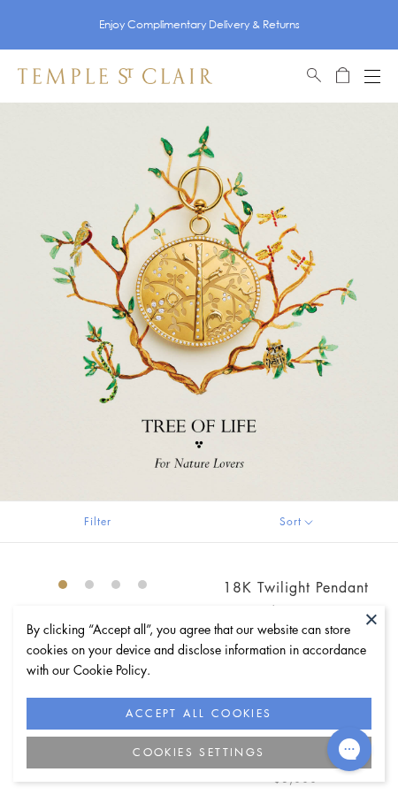
click at [378, 73] on button "Open navigation" at bounding box center [372, 75] width 16 height 21
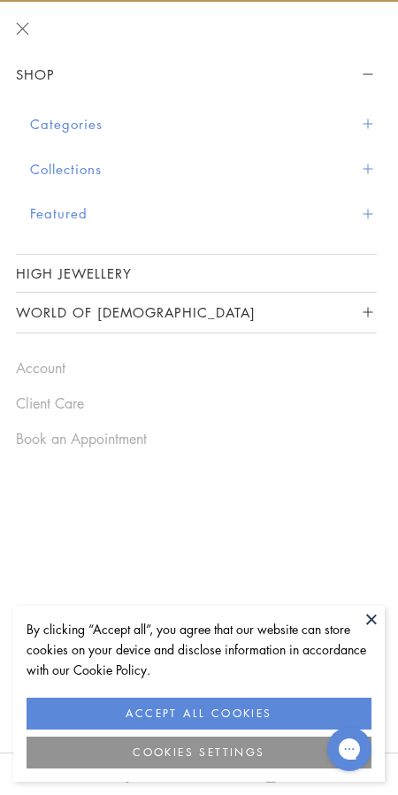
click at [237, 212] on button "Featured" at bounding box center [203, 213] width 347 height 45
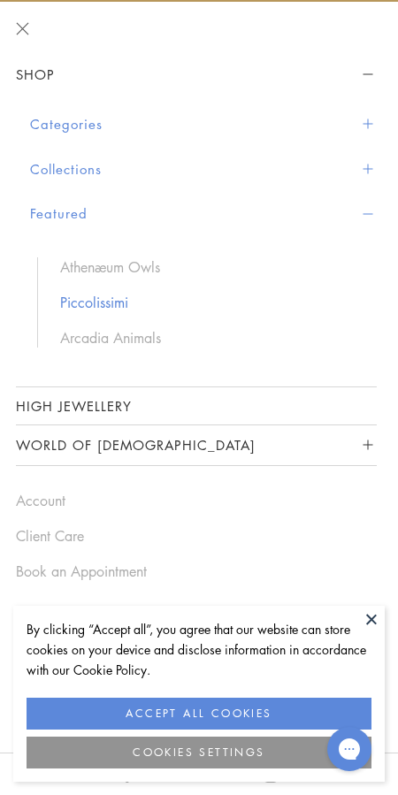
click at [104, 303] on link "Piccolissimi" at bounding box center [209, 302] width 299 height 19
